Goal: Check status: Check status

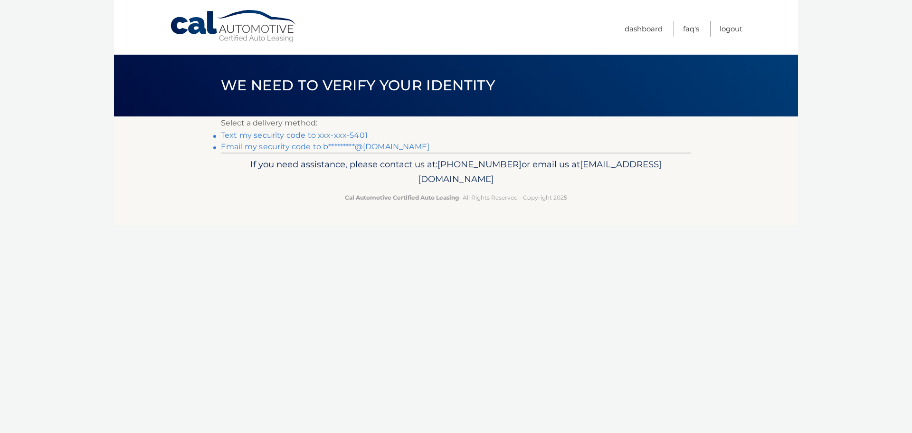
click at [334, 136] on link "Text my security code to xxx-xxx-5401" at bounding box center [294, 135] width 147 height 9
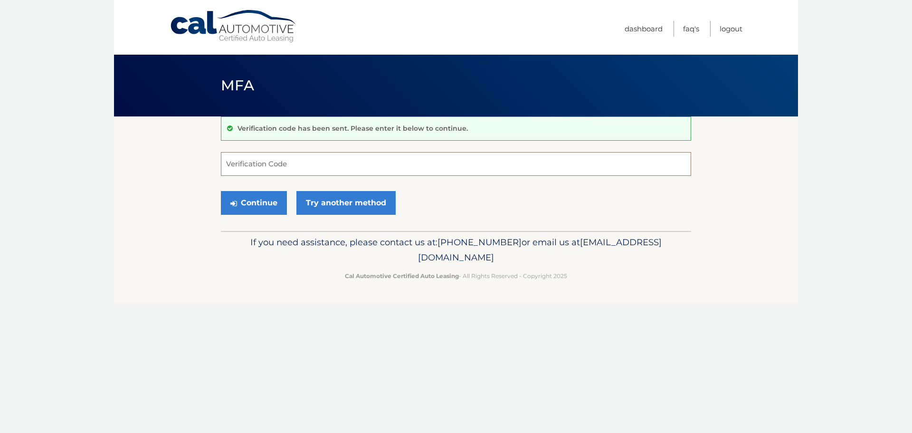
click at [252, 168] on input "Verification Code" at bounding box center [456, 164] width 470 height 24
type input "396649"
click at [261, 203] on button "Continue" at bounding box center [254, 203] width 66 height 24
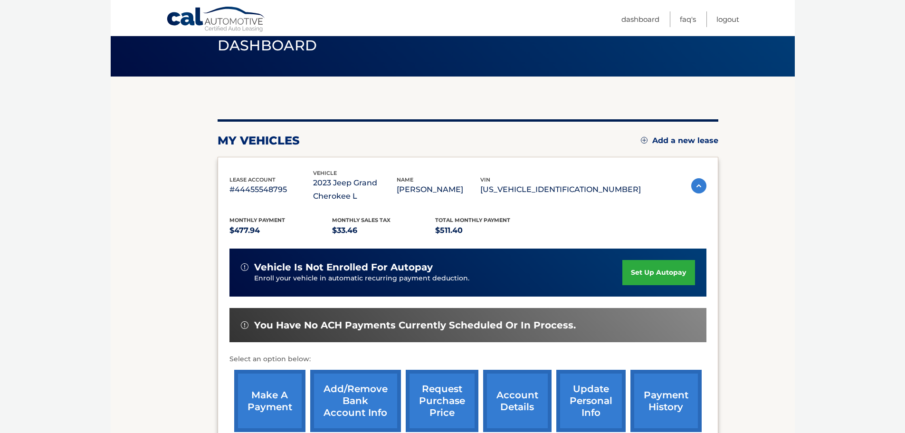
scroll to position [61, 0]
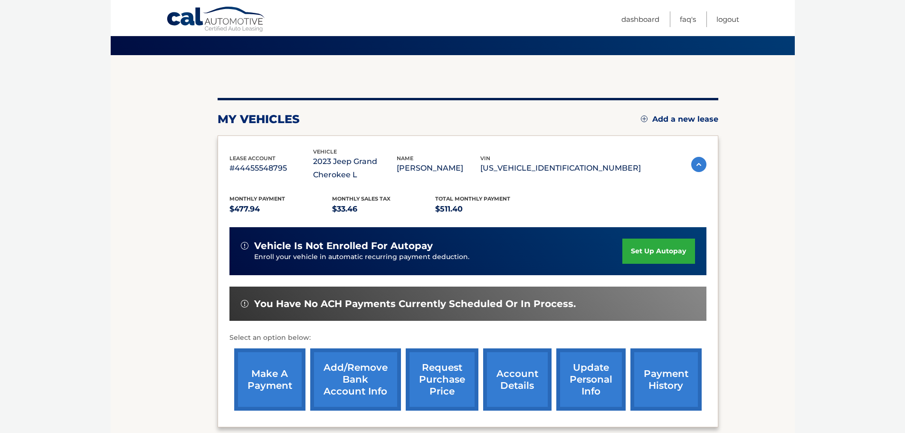
click at [259, 383] on link "make a payment" at bounding box center [269, 379] width 71 height 62
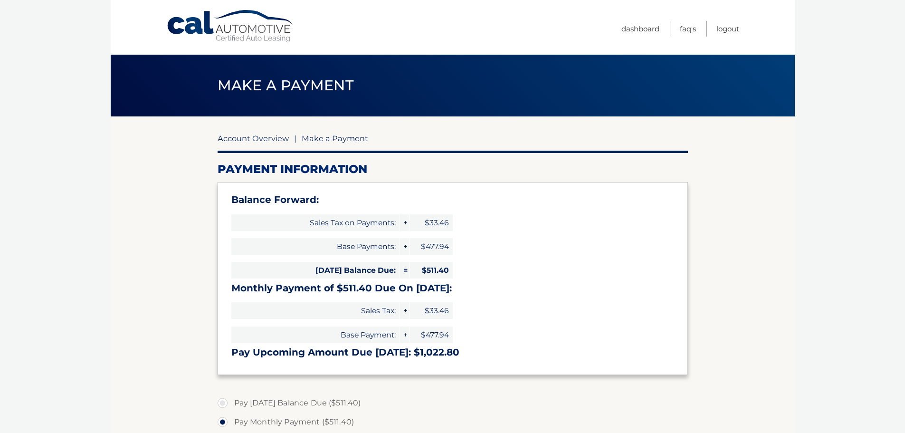
click at [231, 140] on link "Account Overview" at bounding box center [252, 137] width 71 height 9
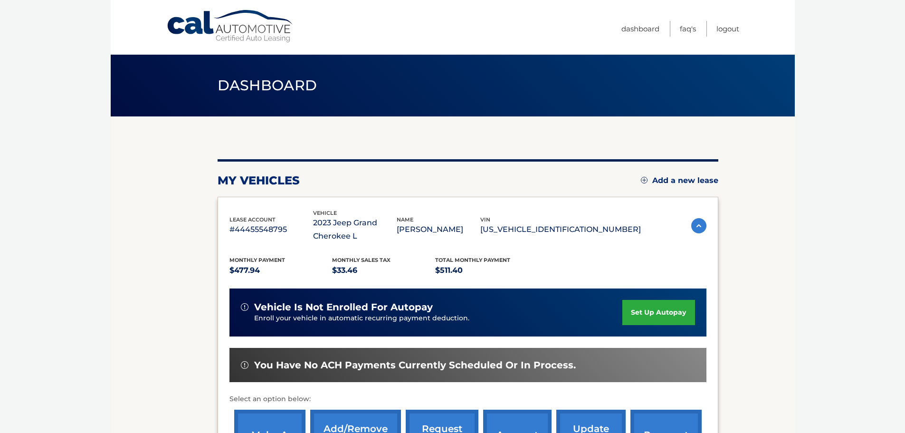
scroll to position [142, 0]
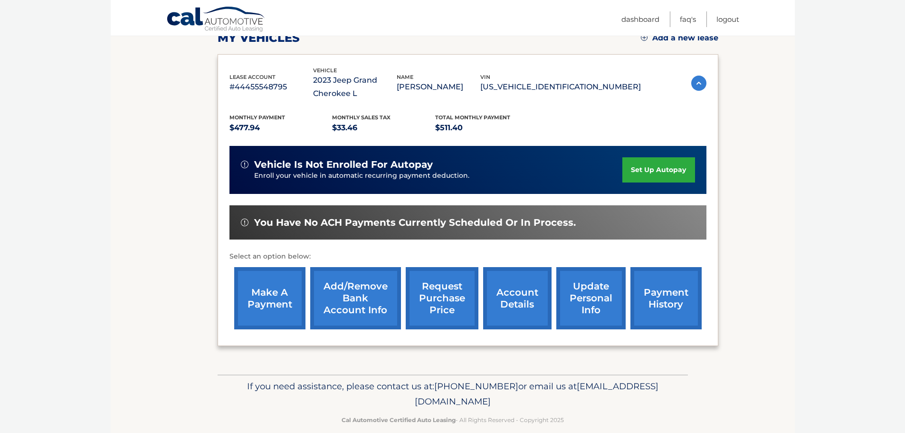
click at [645, 293] on link "payment history" at bounding box center [665, 298] width 71 height 62
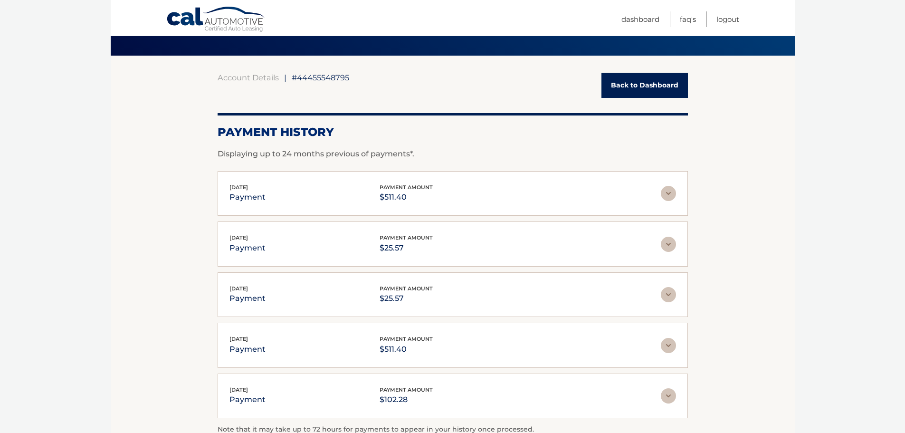
scroll to position [47, 0]
